Goal: Task Accomplishment & Management: Use online tool/utility

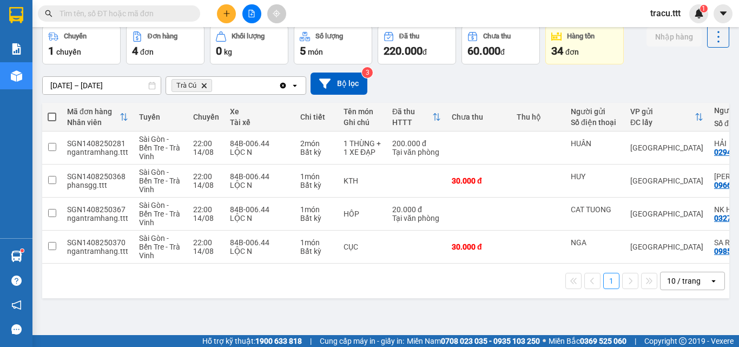
scroll to position [0, 31]
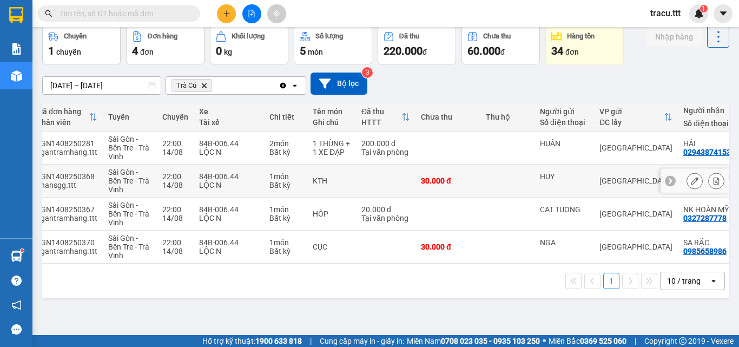
click at [474, 177] on td "30.000 đ" at bounding box center [447, 180] width 65 height 33
checkbox input "true"
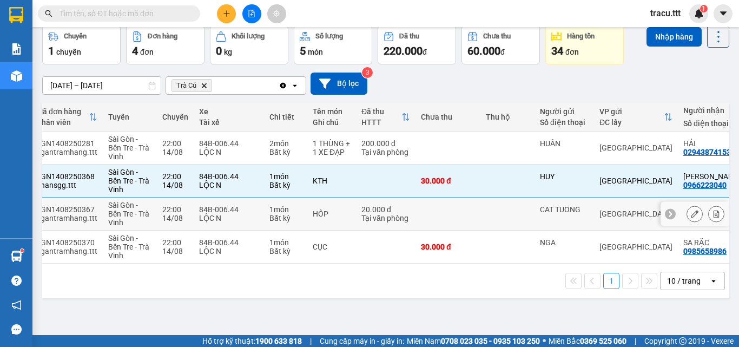
click at [472, 210] on td at bounding box center [447, 213] width 65 height 33
checkbox input "true"
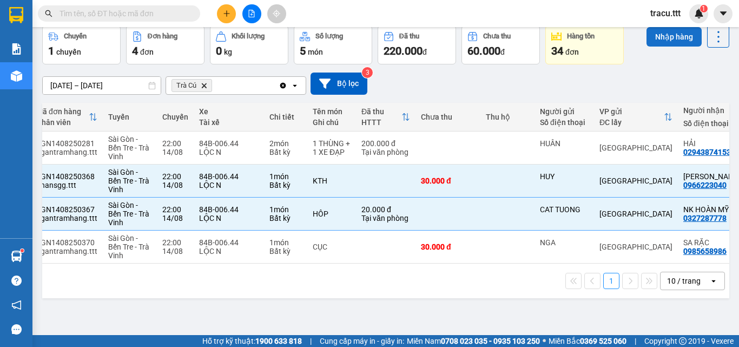
click at [649, 39] on button "Nhập hàng" at bounding box center [673, 36] width 55 height 19
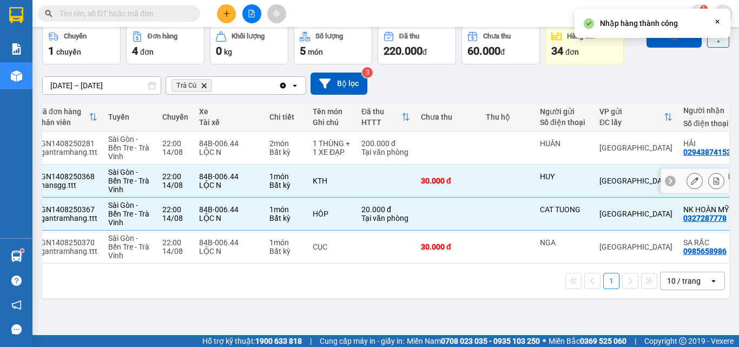
checkbox input "false"
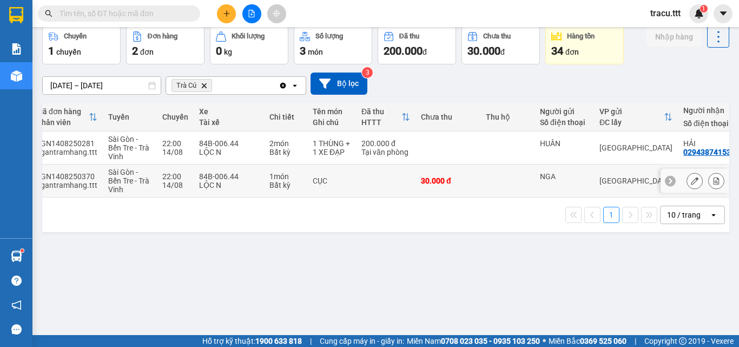
click at [493, 171] on td at bounding box center [507, 180] width 54 height 33
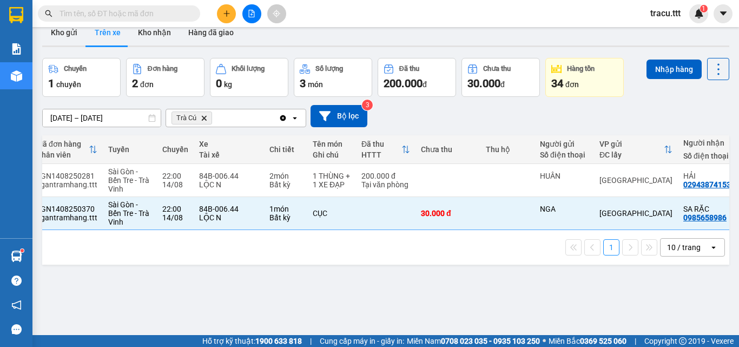
scroll to position [0, 0]
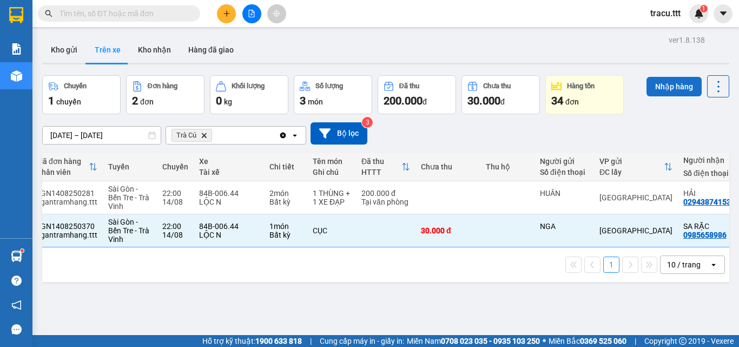
click at [684, 89] on button "Nhập hàng" at bounding box center [673, 86] width 55 height 19
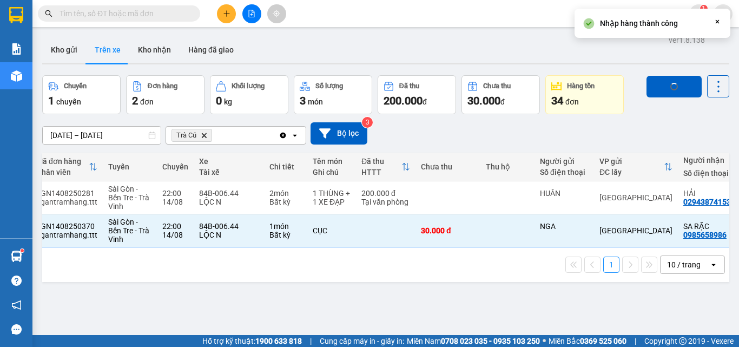
checkbox input "false"
